Goal: Task Accomplishment & Management: Manage account settings

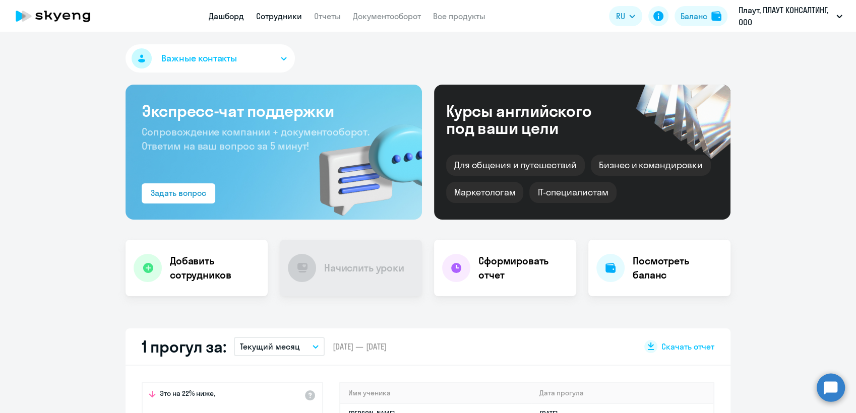
click at [278, 17] on link "Сотрудники" at bounding box center [279, 16] width 46 height 10
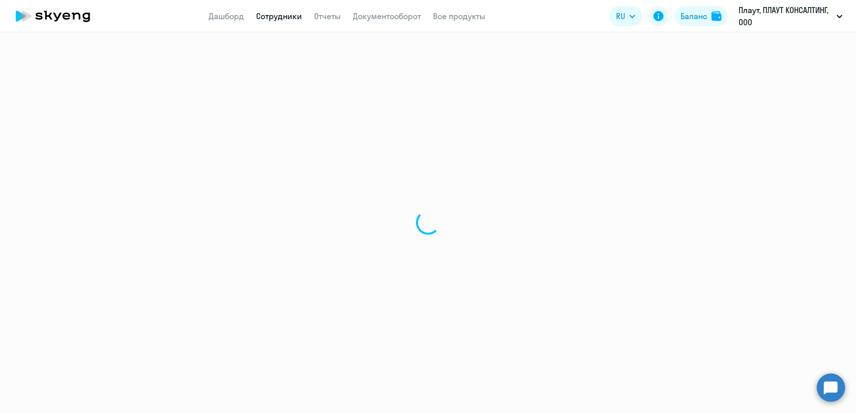
select select "30"
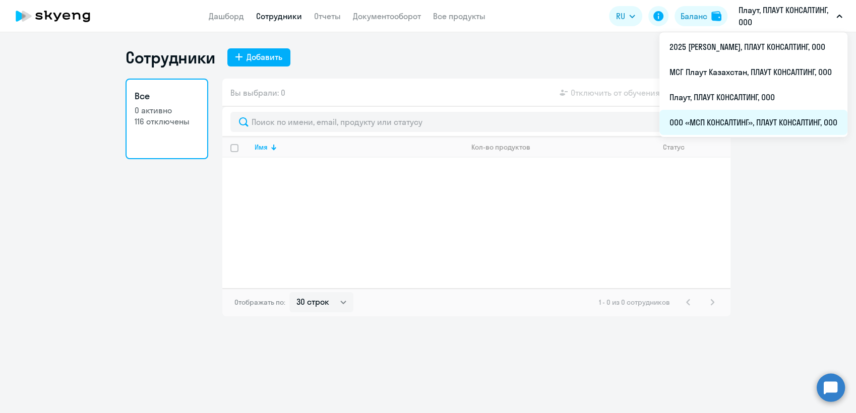
click at [724, 119] on li "ООО «МСП КОНСАЛТИНГ», ПЛАУТ КОНСАЛТИНГ, ООО" at bounding box center [753, 122] width 188 height 25
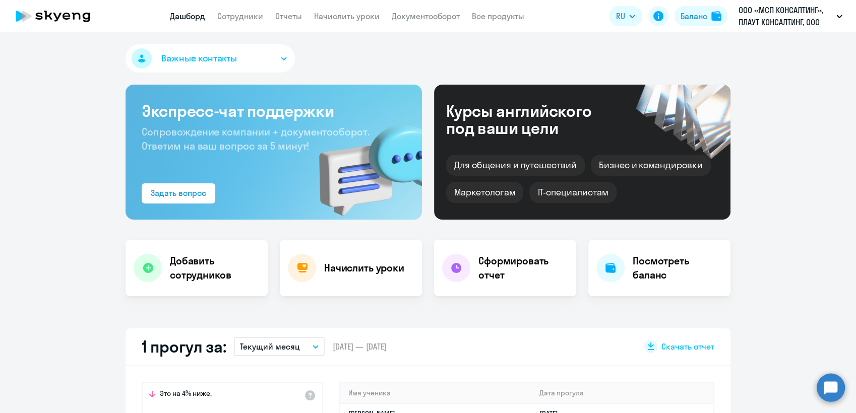
select select "30"
click at [248, 18] on link "Сотрудники" at bounding box center [240, 16] width 46 height 10
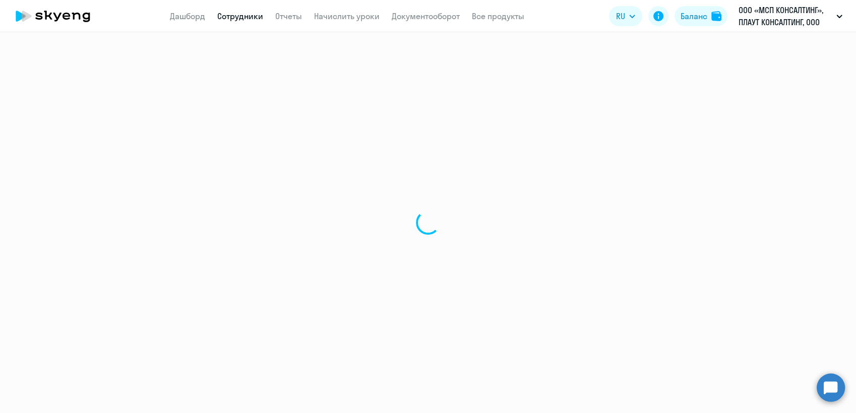
select select "30"
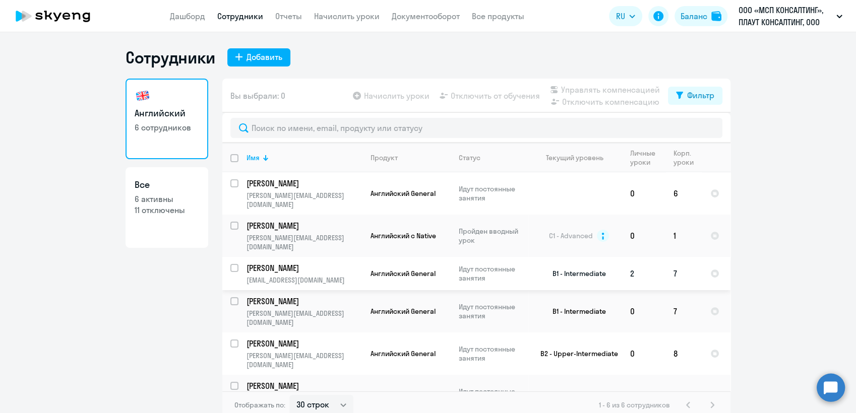
click at [235, 264] on input "select row 212749" at bounding box center [240, 274] width 20 height 20
checkbox input "true"
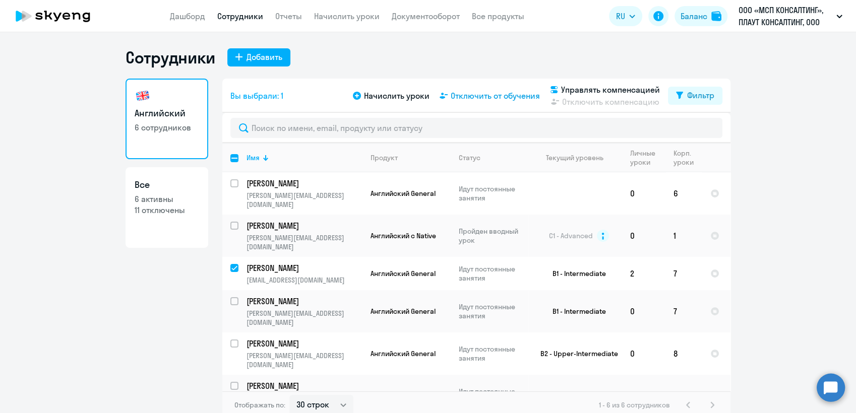
click at [522, 95] on span "Отключить от обучения" at bounding box center [495, 96] width 89 height 12
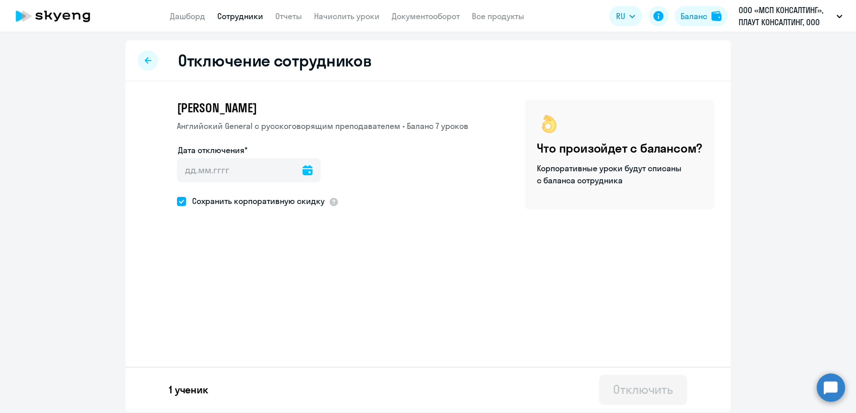
click at [305, 169] on icon at bounding box center [307, 170] width 10 height 10
click at [250, 288] on span "14" at bounding box center [251, 287] width 18 height 18
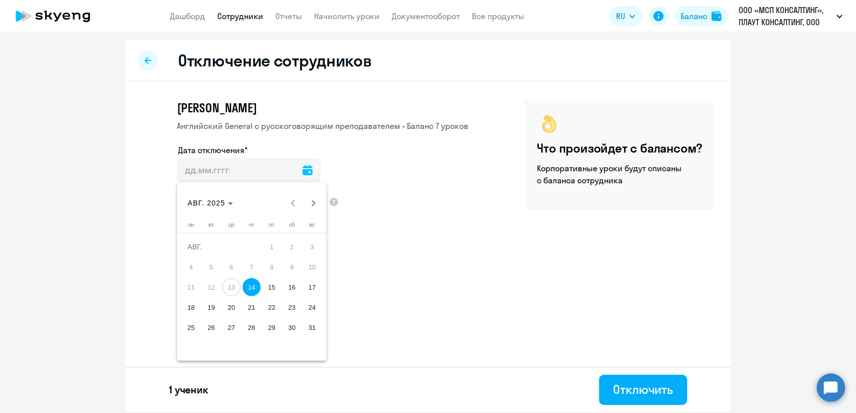
type input "[DATE]"
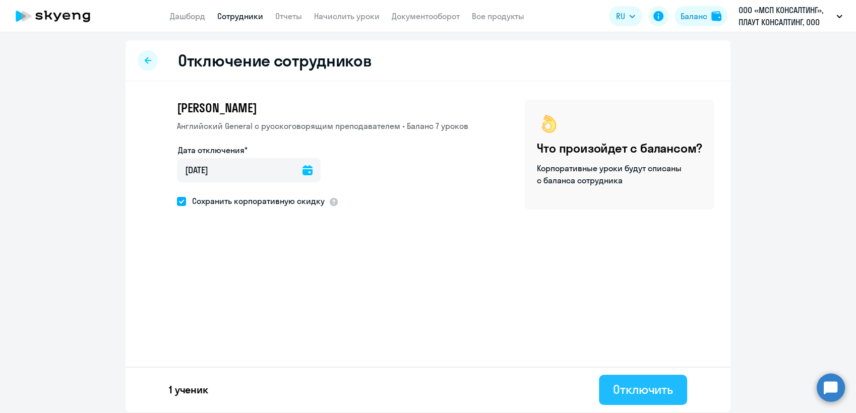
click at [636, 390] on div "Отключить" at bounding box center [643, 390] width 60 height 16
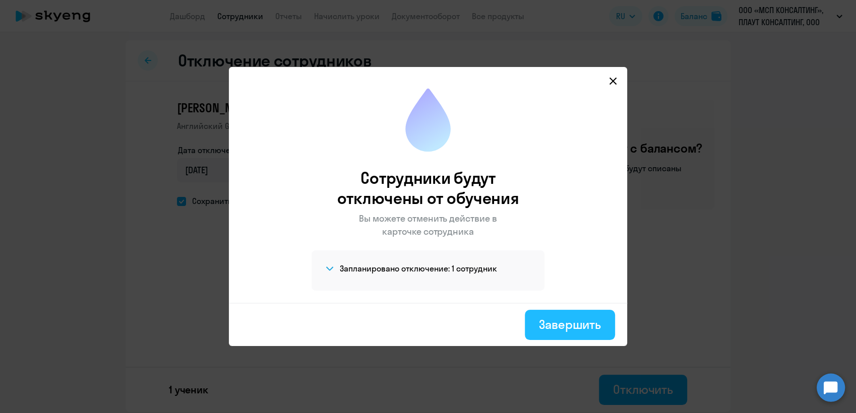
click at [580, 322] on div "Завершить" at bounding box center [570, 325] width 62 height 16
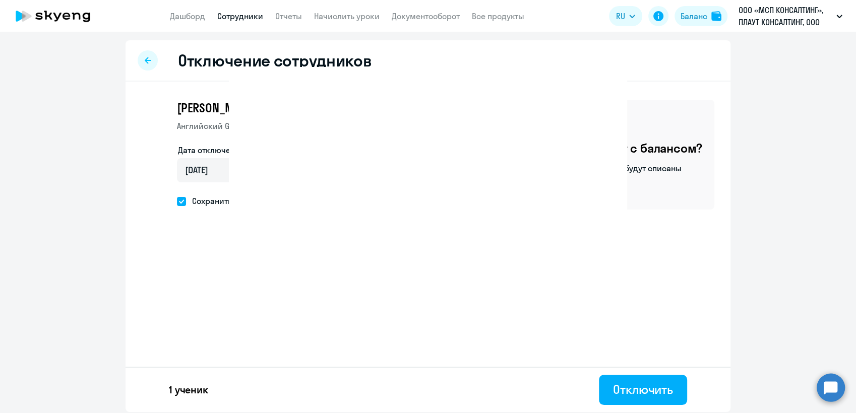
select select "30"
